Goal: Task Accomplishment & Management: Manage account settings

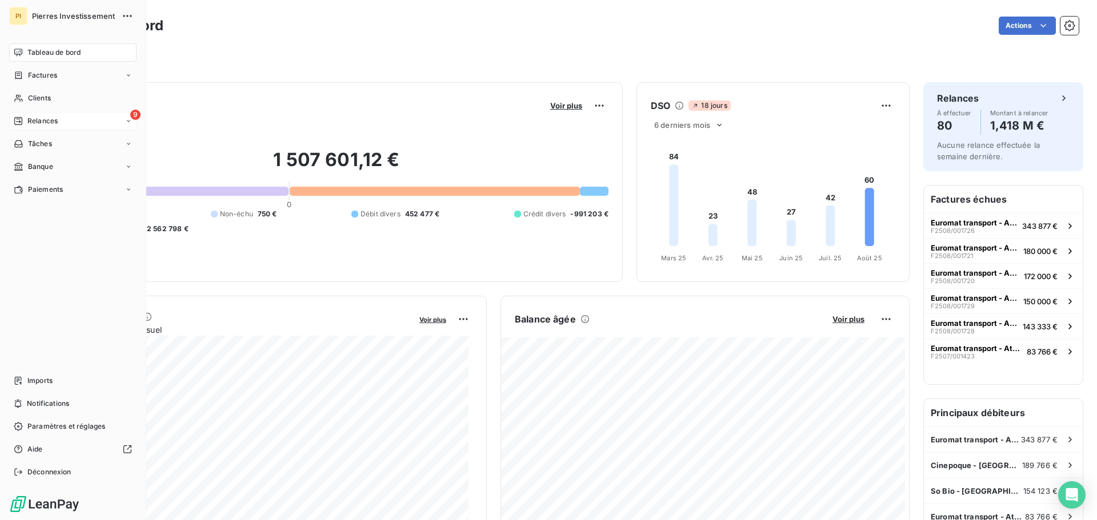
click at [58, 121] on div "9 Relances" at bounding box center [72, 121] width 127 height 18
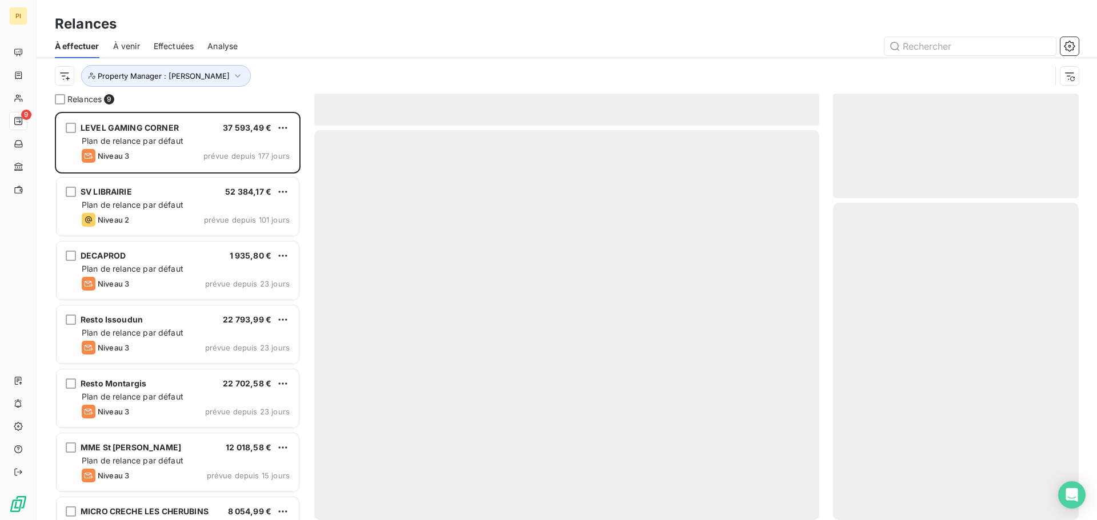
scroll to position [400, 237]
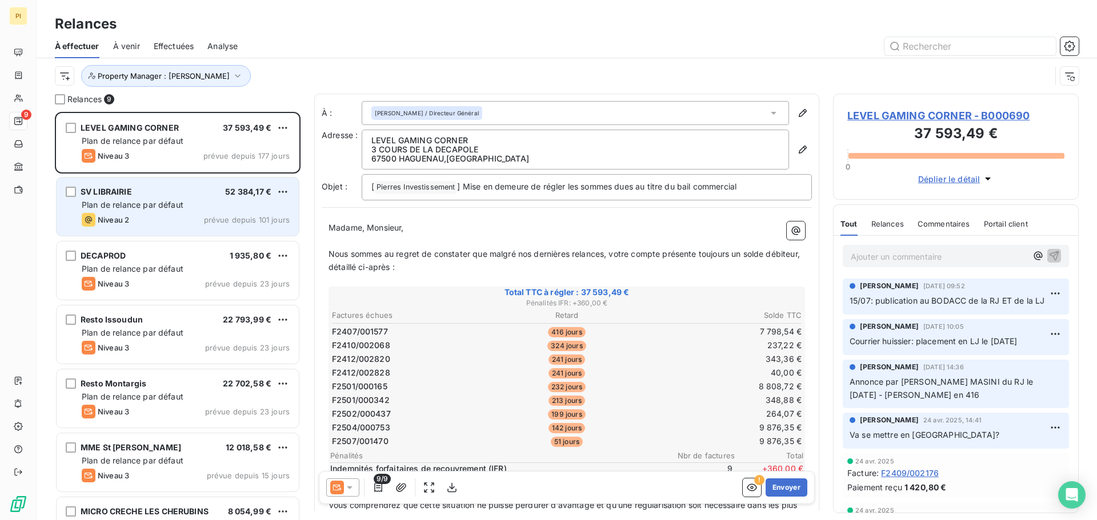
click at [169, 214] on div "Niveau 2 prévue depuis 101 jours" at bounding box center [186, 220] width 208 height 14
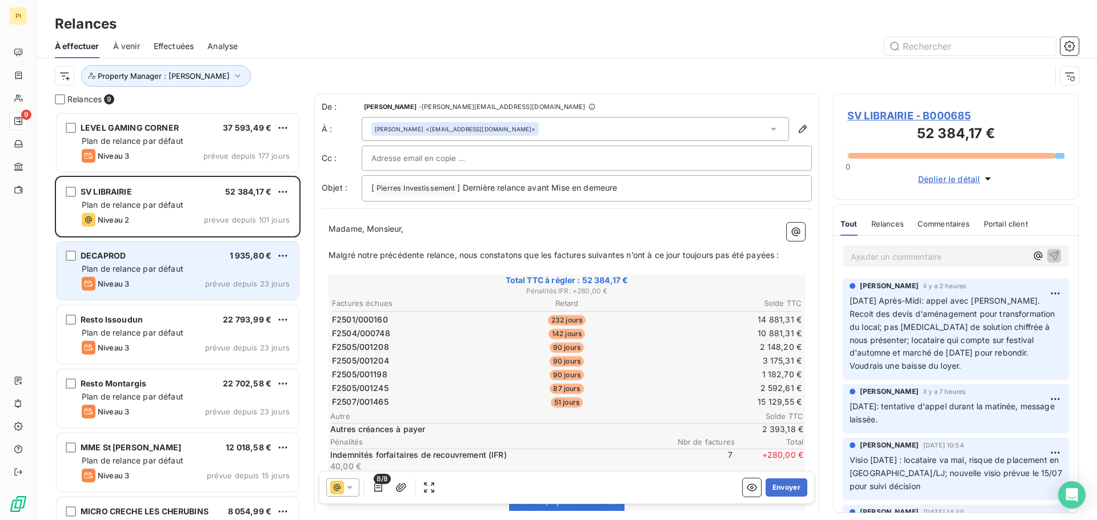
click at [159, 263] on div "DECAPROD 1 935,80 € Plan de relance par défaut Niveau 3 prévue depuis 23 jours" at bounding box center [178, 271] width 242 height 58
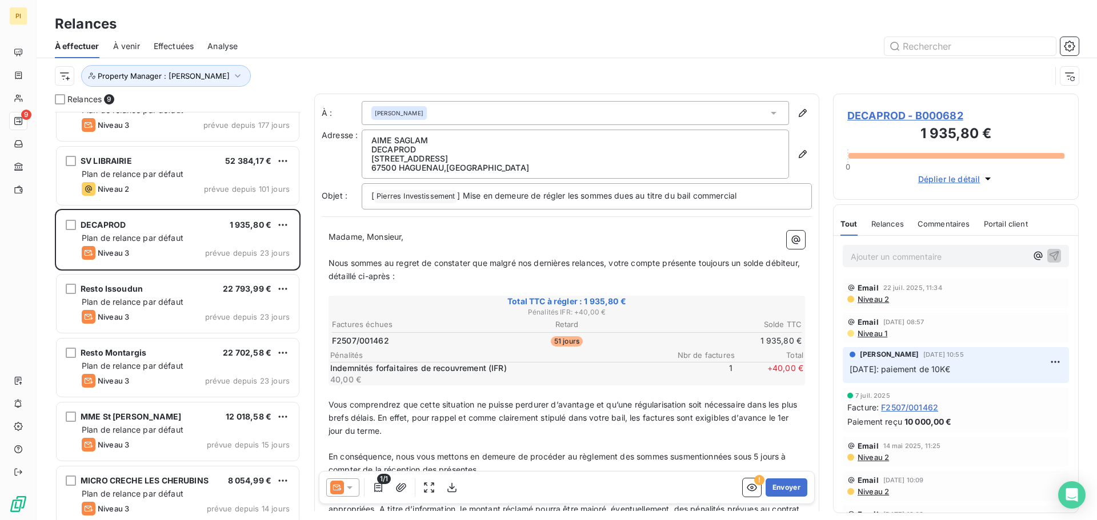
scroll to position [58, 0]
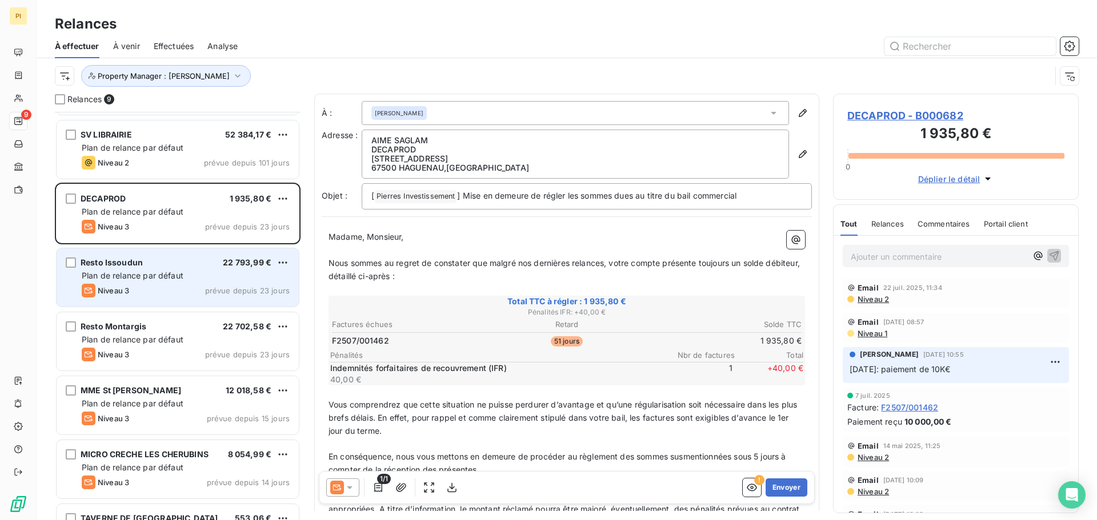
click at [145, 289] on div "Niveau 3 prévue depuis 23 jours" at bounding box center [186, 291] width 208 height 14
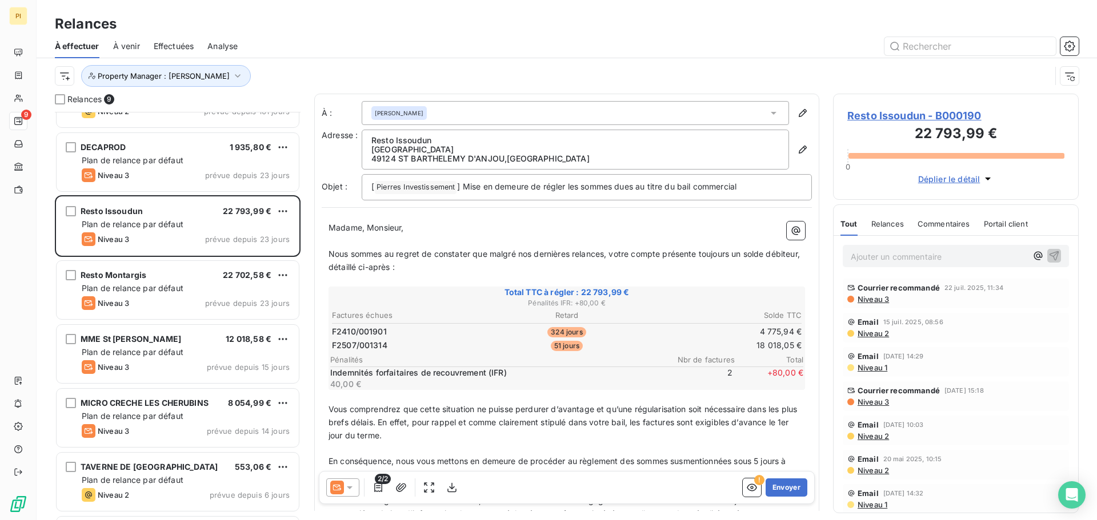
scroll to position [168, 0]
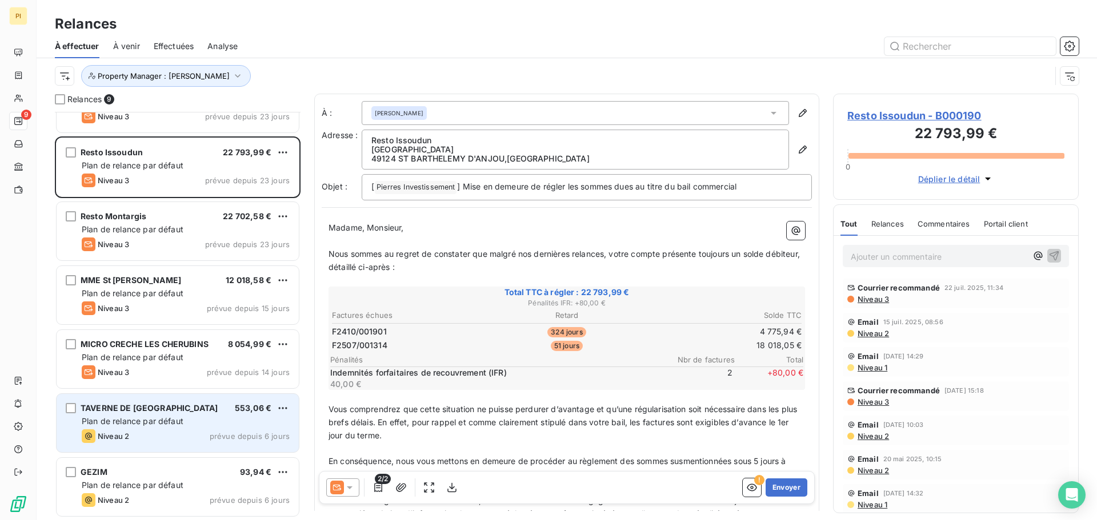
click at [238, 408] on span "553,06 €" at bounding box center [253, 408] width 37 height 10
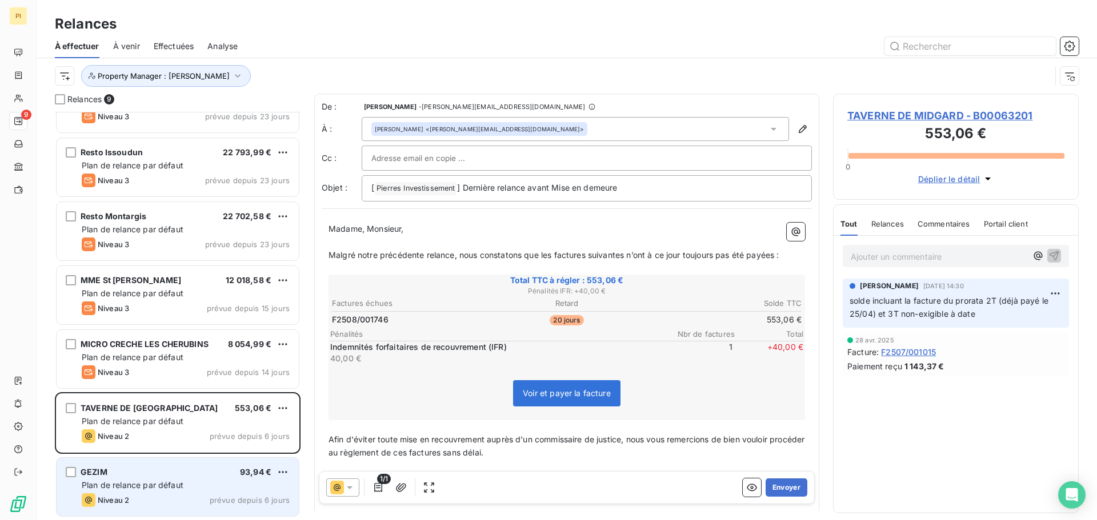
click at [227, 486] on div "Plan de relance par défaut" at bounding box center [186, 485] width 208 height 11
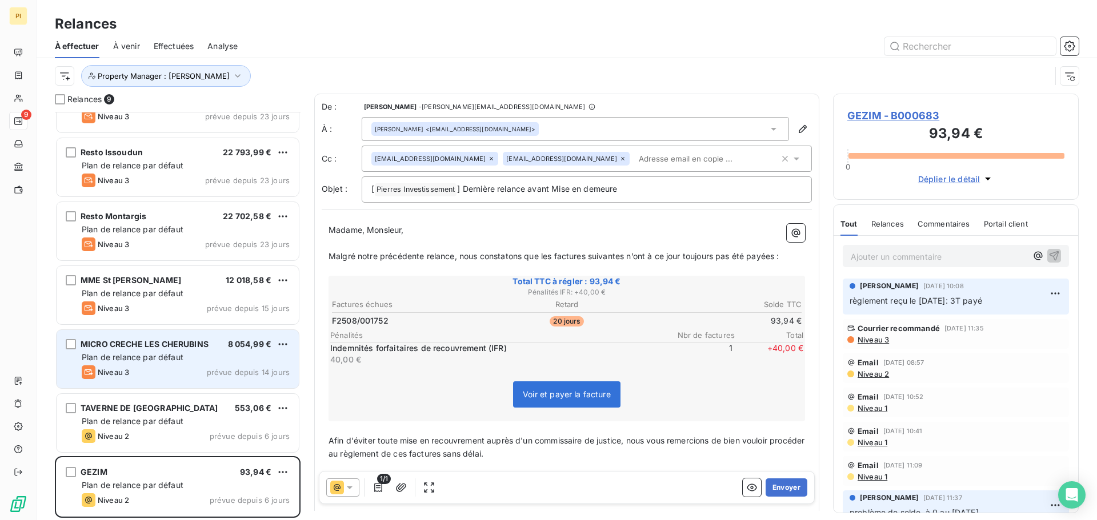
click at [181, 338] on div "MICRO CRECHE LES CHERUBINS 8 054,99 € Plan de relance par défaut Niveau 3 prévu…" at bounding box center [178, 359] width 242 height 58
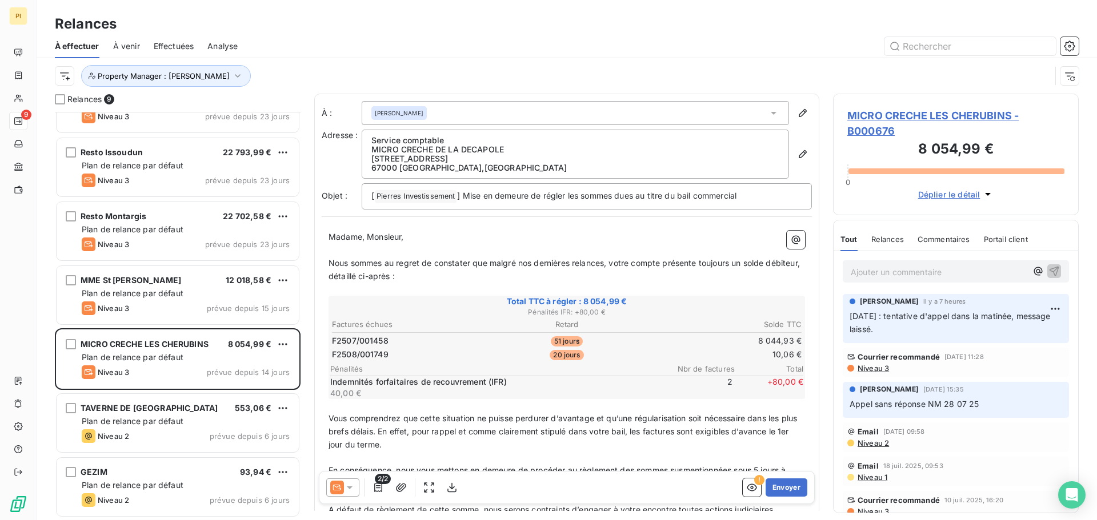
click at [239, 15] on div "Relances" at bounding box center [567, 24] width 1060 height 21
click at [232, 41] on span "Analyse" at bounding box center [222, 46] width 30 height 11
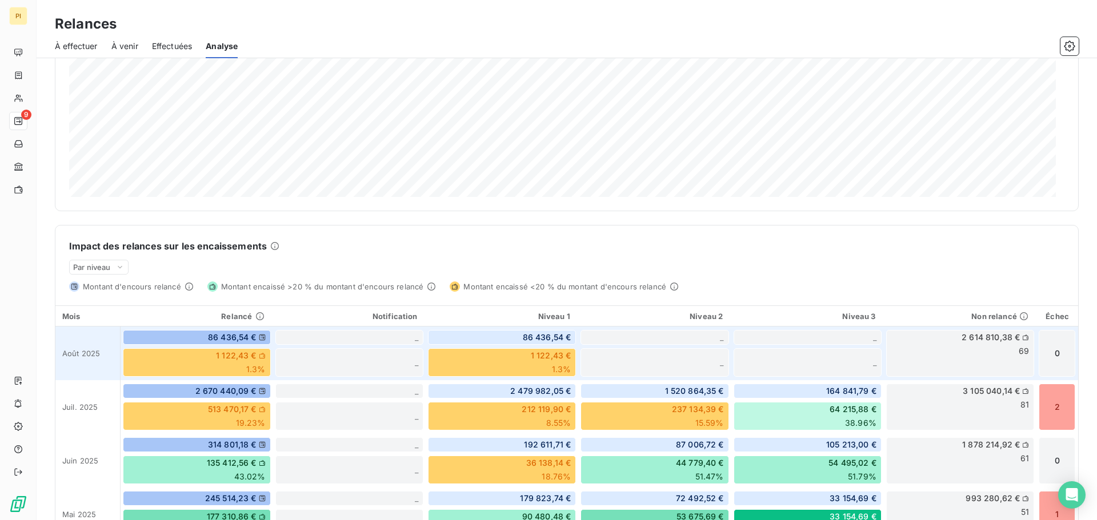
scroll to position [229, 0]
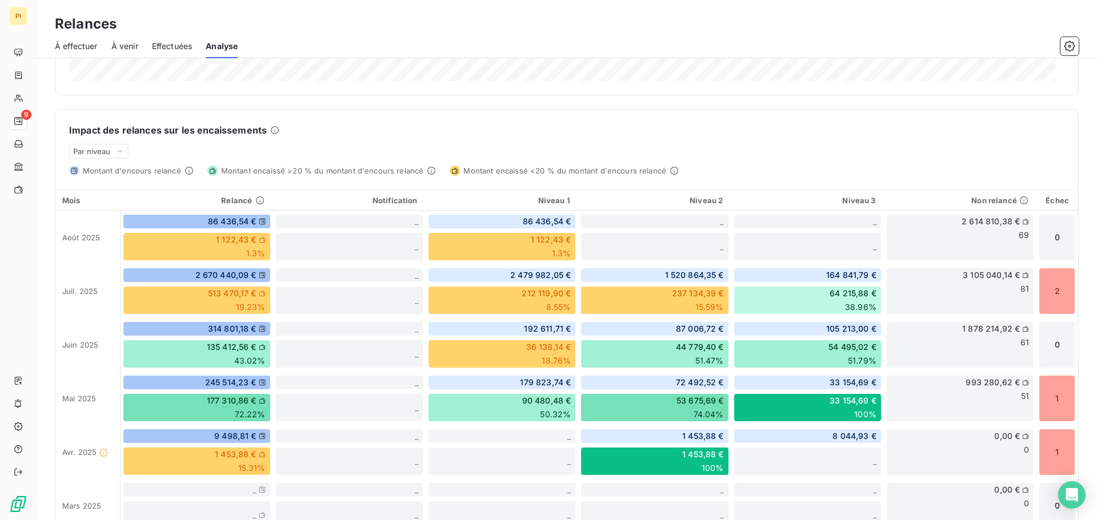
click at [89, 46] on span "À effectuer" at bounding box center [76, 46] width 43 height 11
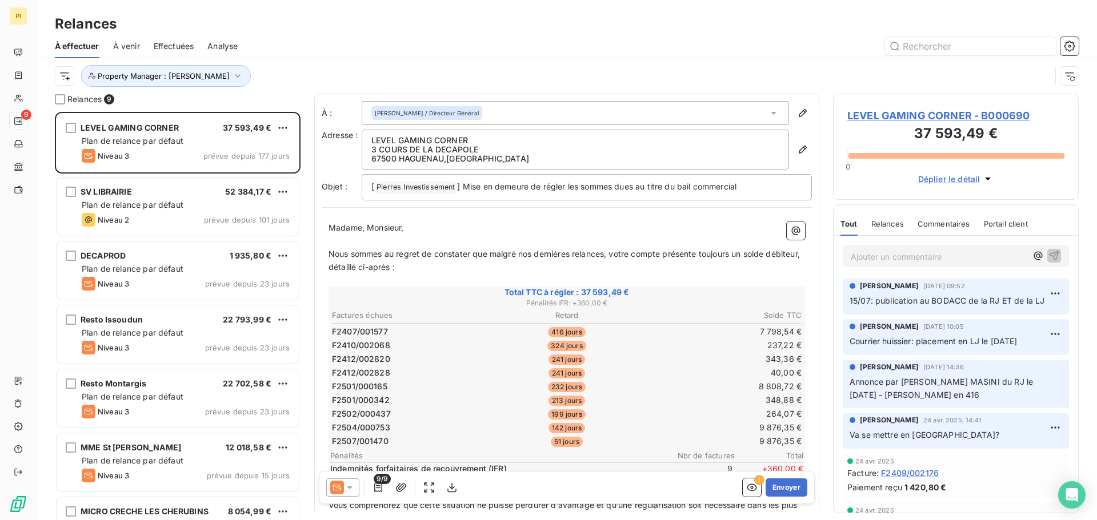
click at [347, 46] on div at bounding box center [664, 46] width 827 height 18
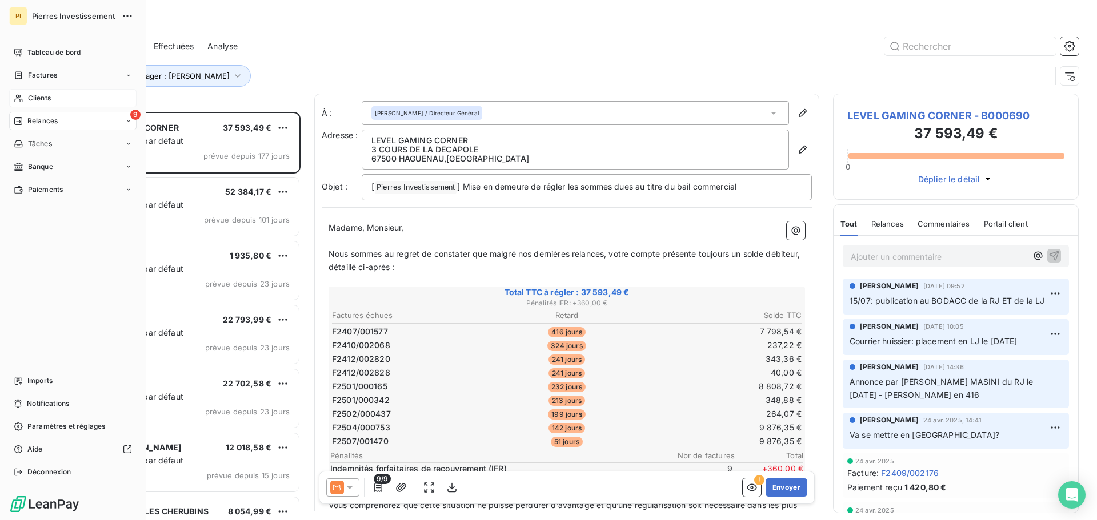
click at [30, 101] on span "Clients" at bounding box center [39, 98] width 23 height 10
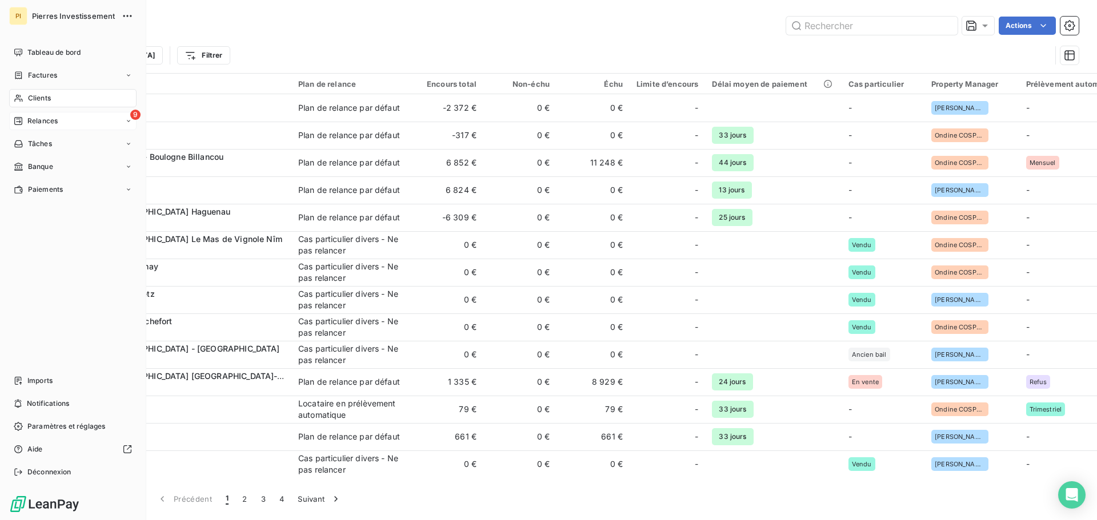
click at [36, 122] on span "Relances" at bounding box center [42, 121] width 30 height 10
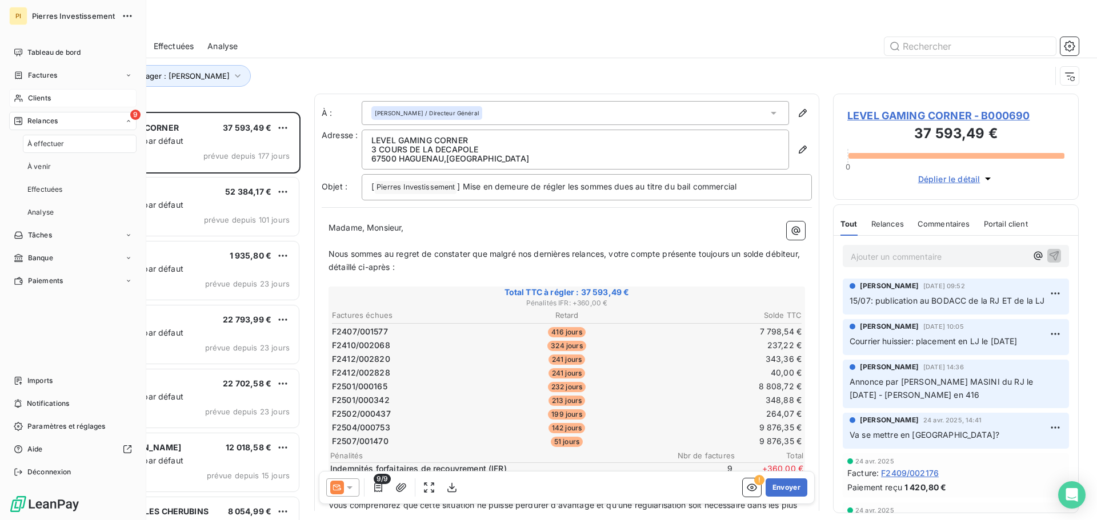
scroll to position [400, 237]
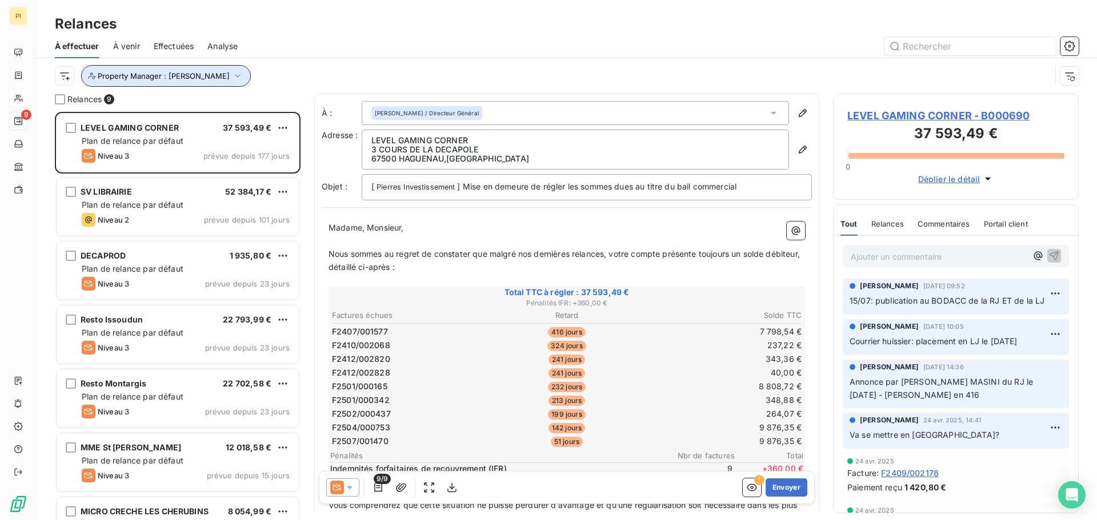
click at [183, 73] on span "Property Manager : [PERSON_NAME]" at bounding box center [164, 75] width 132 height 9
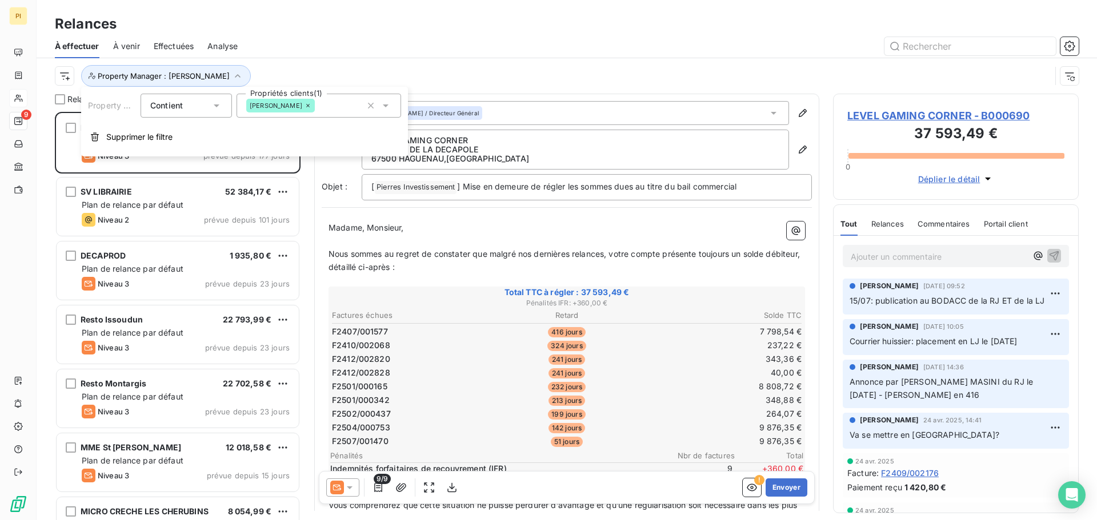
click at [358, 105] on div "[PERSON_NAME]" at bounding box center [318, 106] width 165 height 24
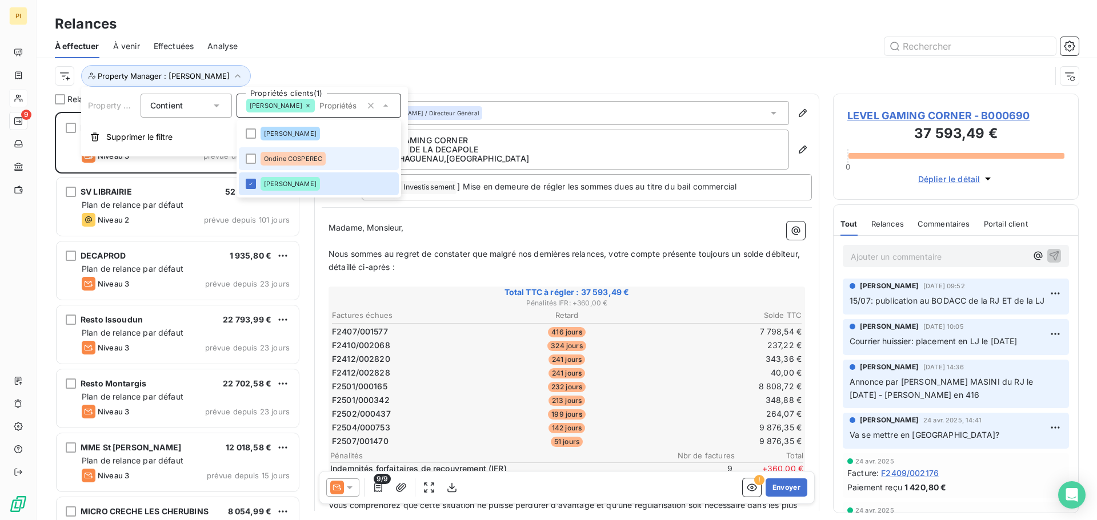
click at [244, 160] on li "Ondine COSPEREC" at bounding box center [319, 158] width 160 height 23
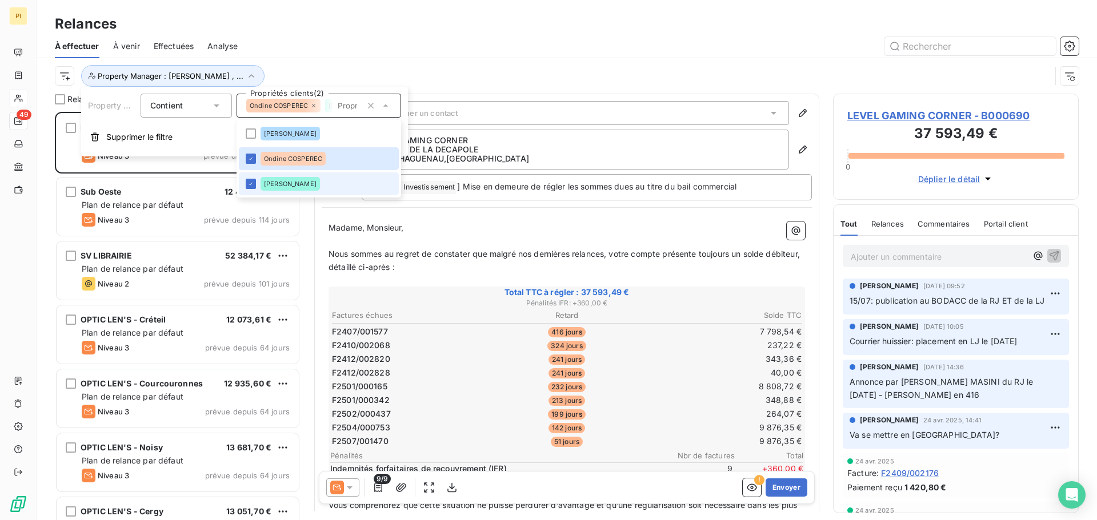
click at [248, 178] on li "[PERSON_NAME]" at bounding box center [319, 184] width 160 height 23
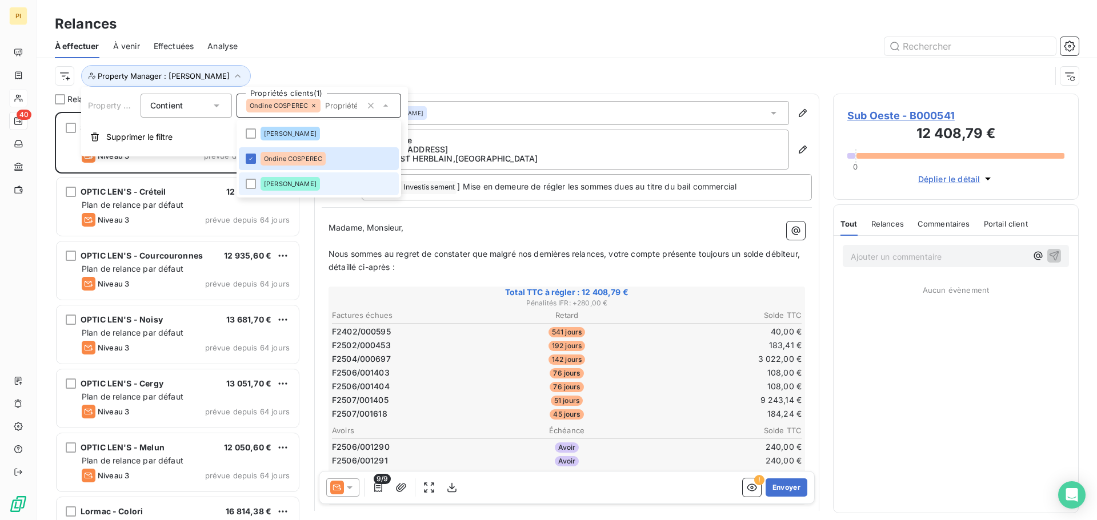
scroll to position [400, 237]
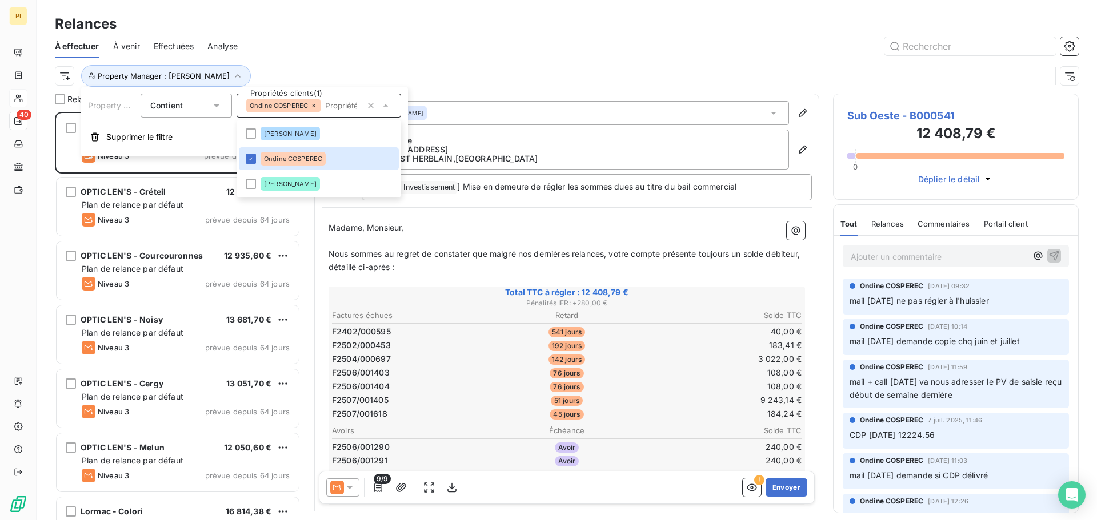
click at [495, 66] on div "Property Manager : [PERSON_NAME]" at bounding box center [553, 76] width 996 height 22
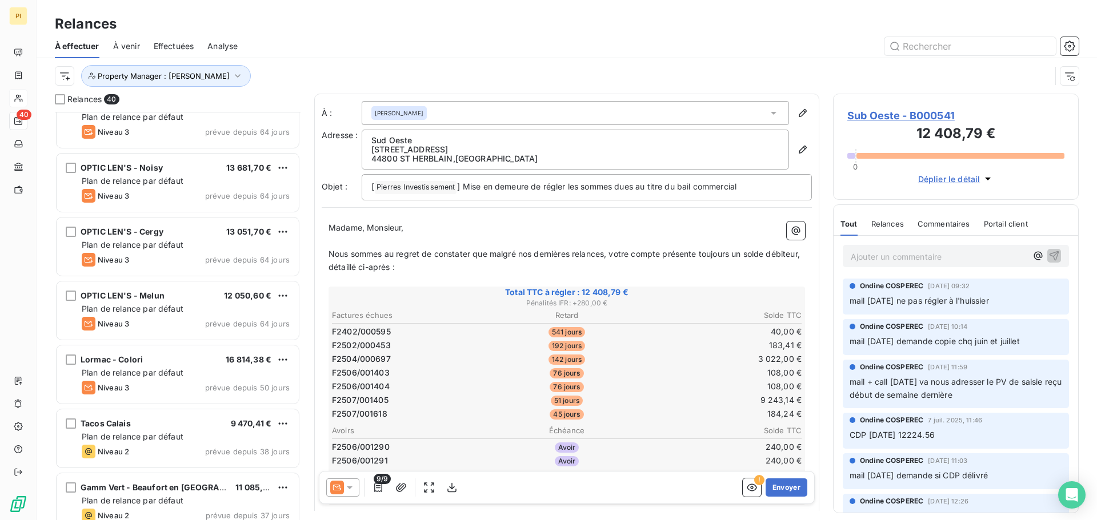
scroll to position [172, 0]
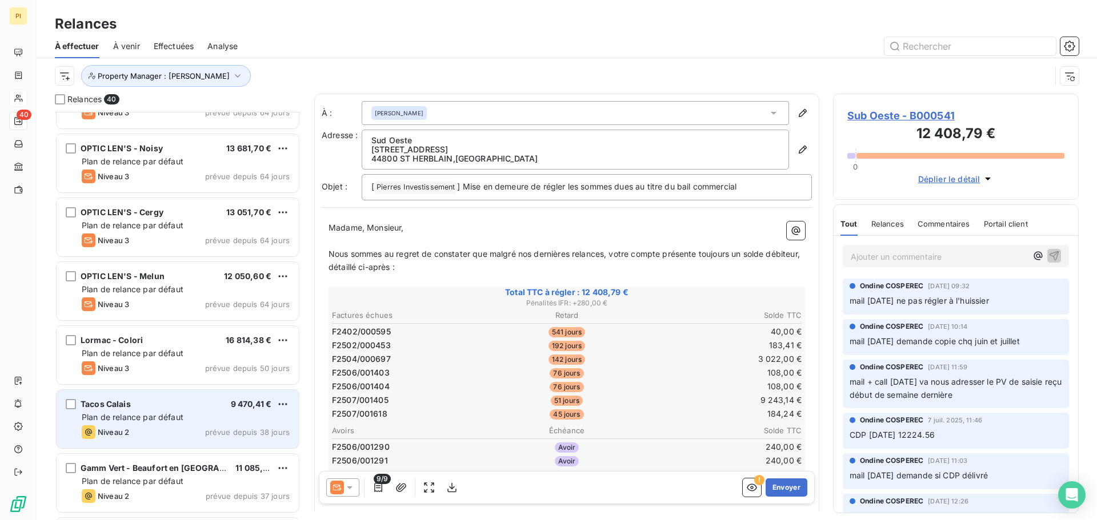
click at [146, 408] on div "Tacos Calais 9 470,41 €" at bounding box center [186, 404] width 208 height 10
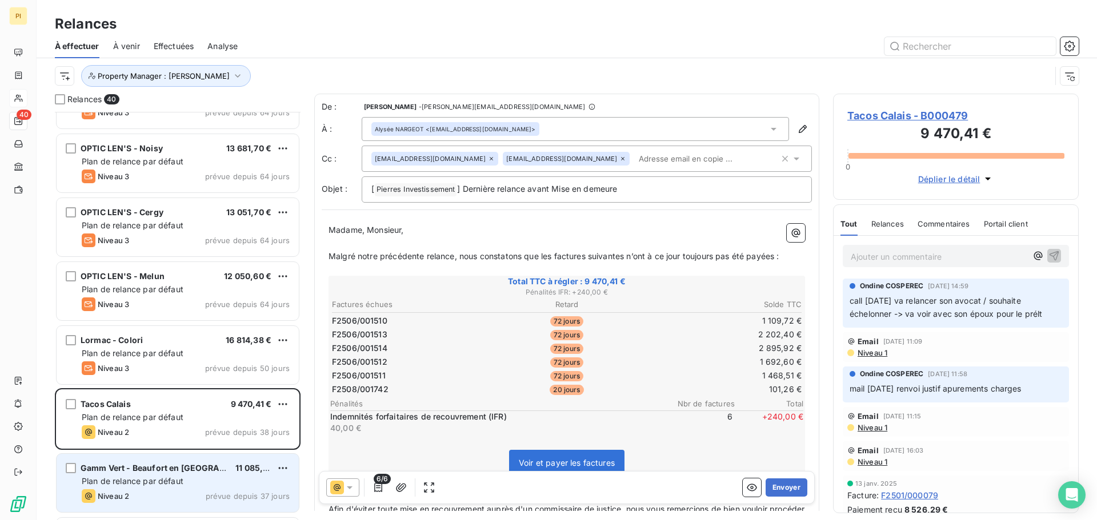
click at [163, 482] on span "Plan de relance par défaut" at bounding box center [133, 481] width 102 height 10
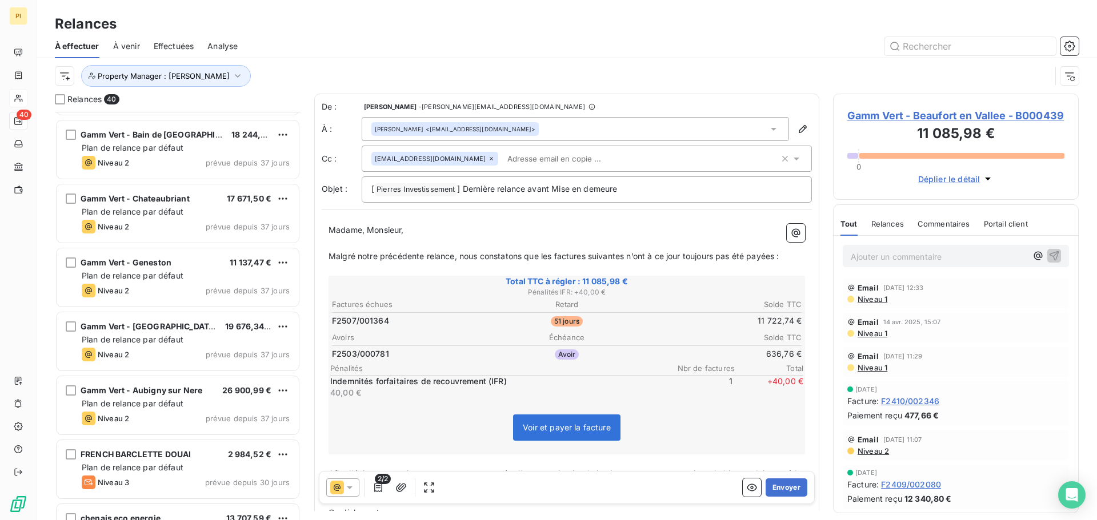
scroll to position [1828, 0]
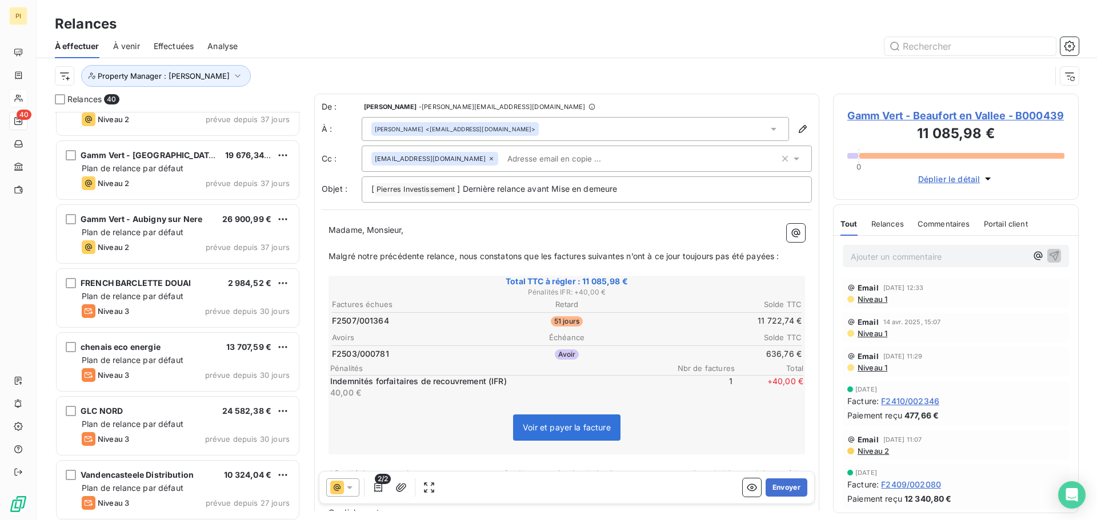
click at [198, 313] on div "Niveau 3 prévue depuis 30 jours" at bounding box center [186, 311] width 208 height 14
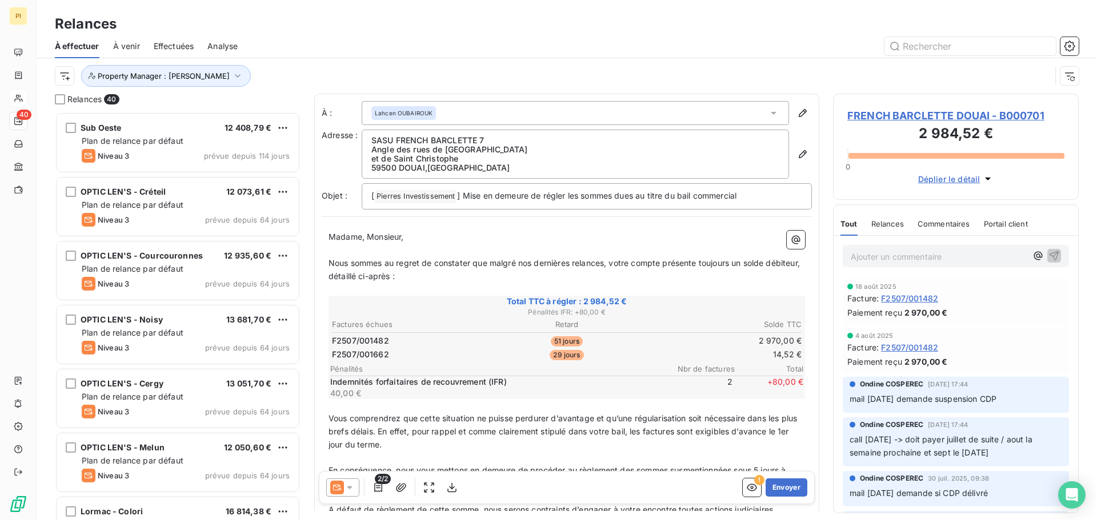
click at [315, 51] on div at bounding box center [664, 46] width 827 height 18
click at [191, 76] on span "Property Manager : [PERSON_NAME]" at bounding box center [164, 75] width 132 height 9
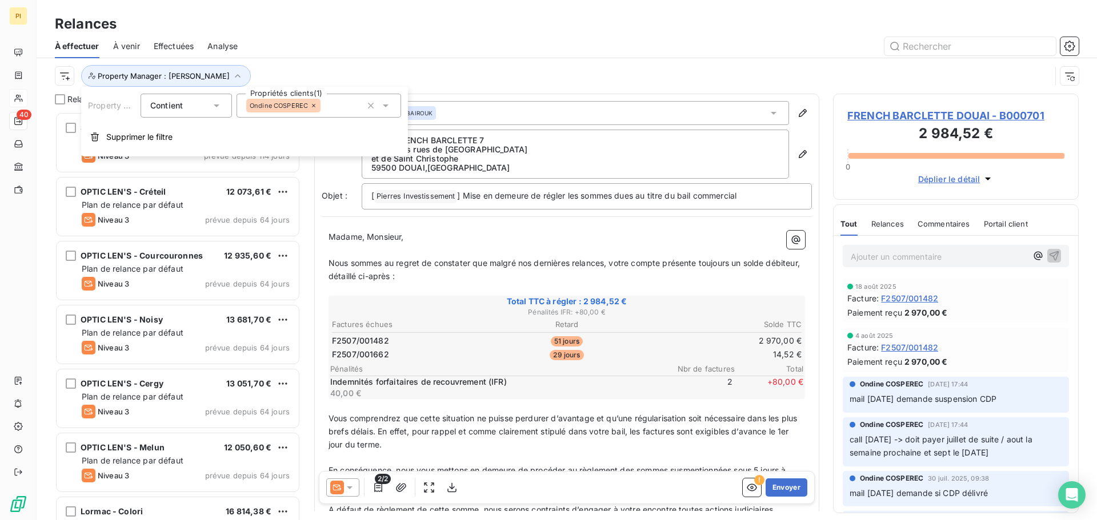
click at [303, 99] on div "Ondine COSPEREC" at bounding box center [283, 106] width 74 height 14
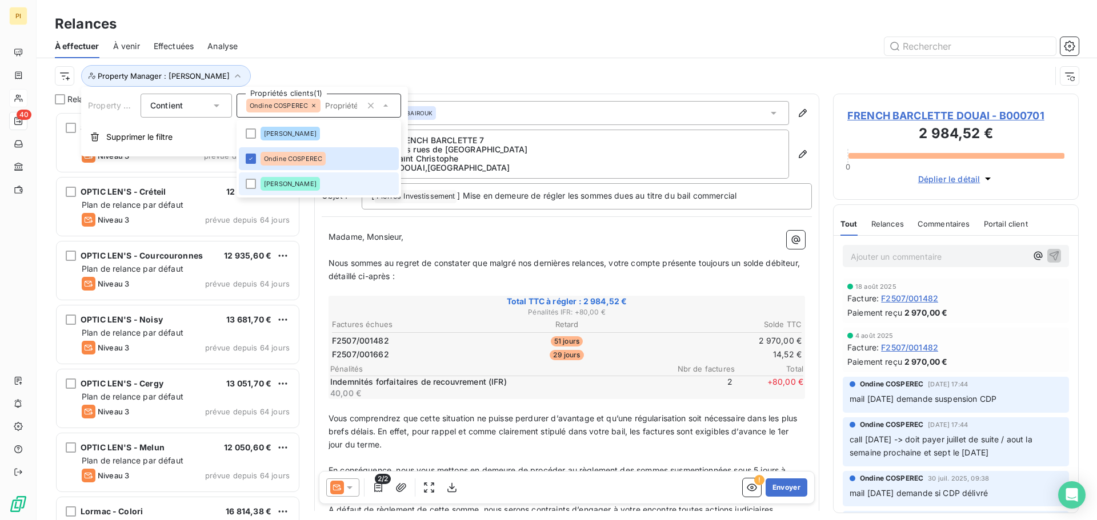
click at [273, 179] on div "[PERSON_NAME]" at bounding box center [289, 184] width 59 height 14
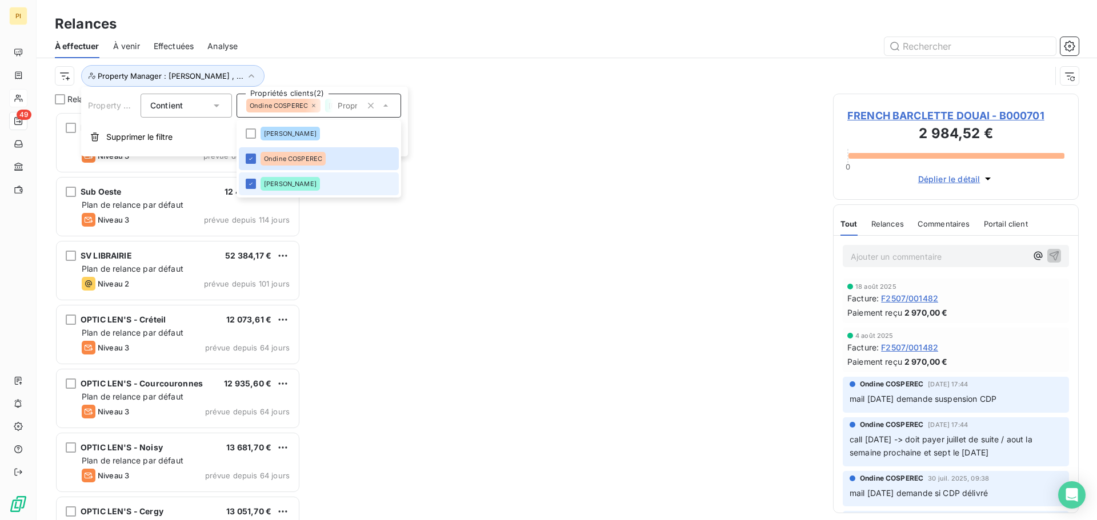
scroll to position [9, 9]
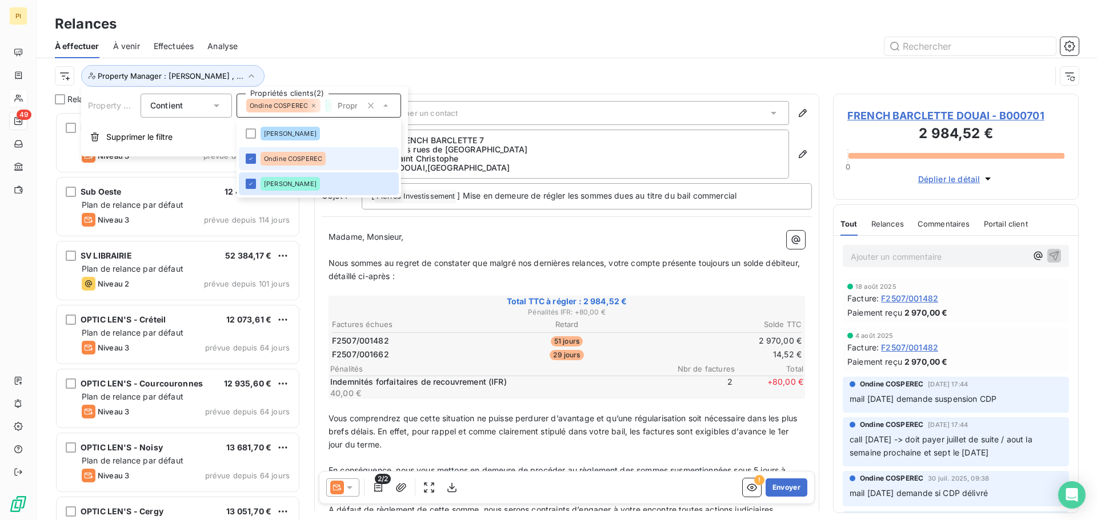
click at [273, 159] on span "Ondine COSPEREC" at bounding box center [293, 158] width 58 height 7
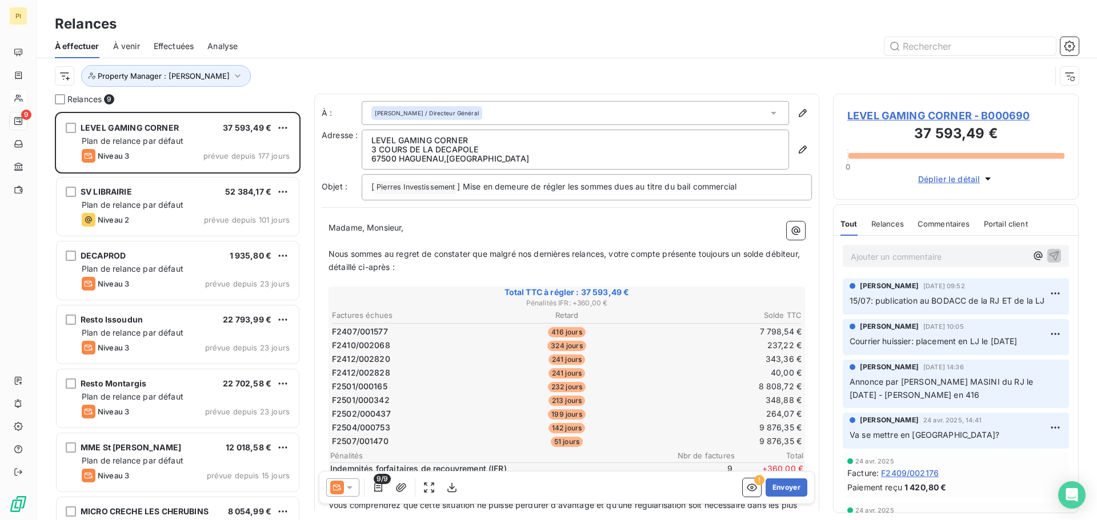
click at [326, 70] on div "Property Manager : [PERSON_NAME]" at bounding box center [553, 76] width 996 height 22
